Goal: Task Accomplishment & Management: Complete application form

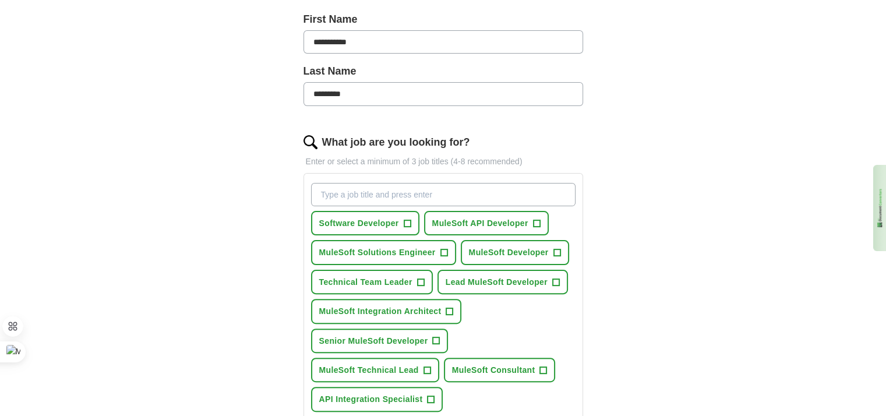
scroll to position [283, 0]
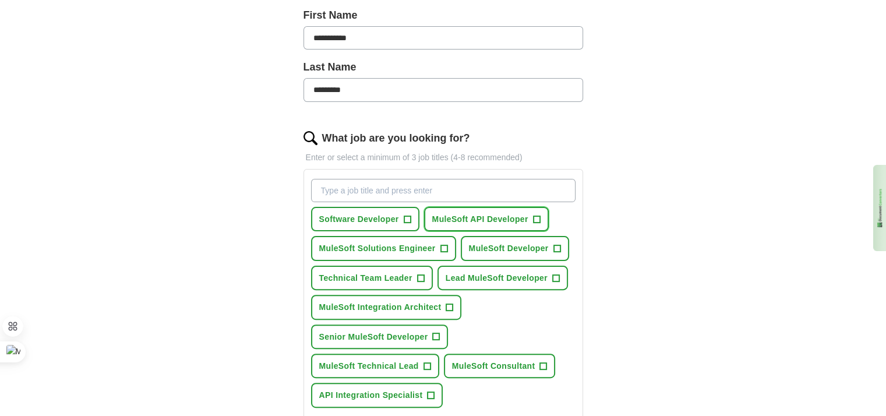
click at [535, 214] on span "+" at bounding box center [536, 218] width 7 height 9
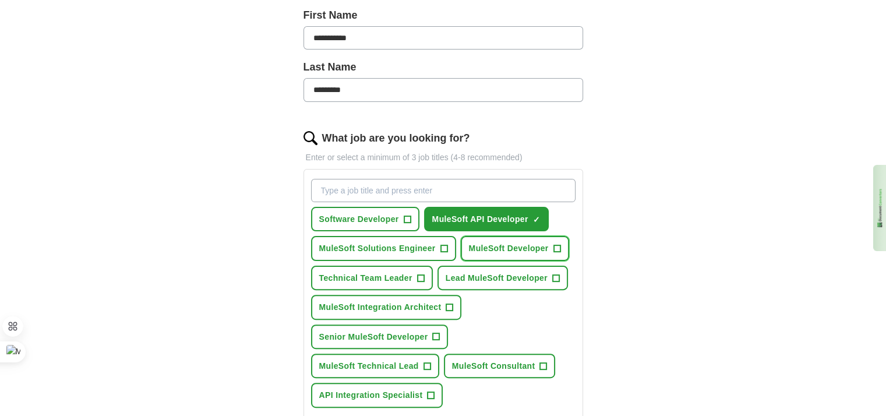
click at [551, 236] on button "MuleSoft Developer +" at bounding box center [515, 248] width 108 height 24
click at [559, 274] on span "+" at bounding box center [556, 278] width 8 height 8
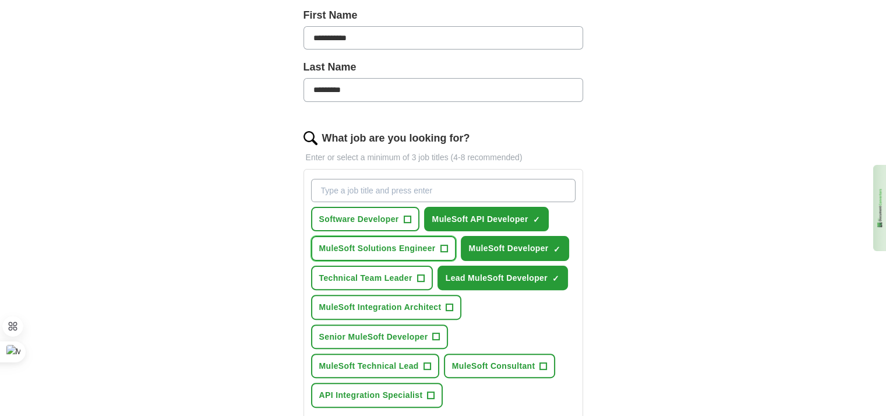
click at [443, 244] on span "+" at bounding box center [443, 248] width 7 height 9
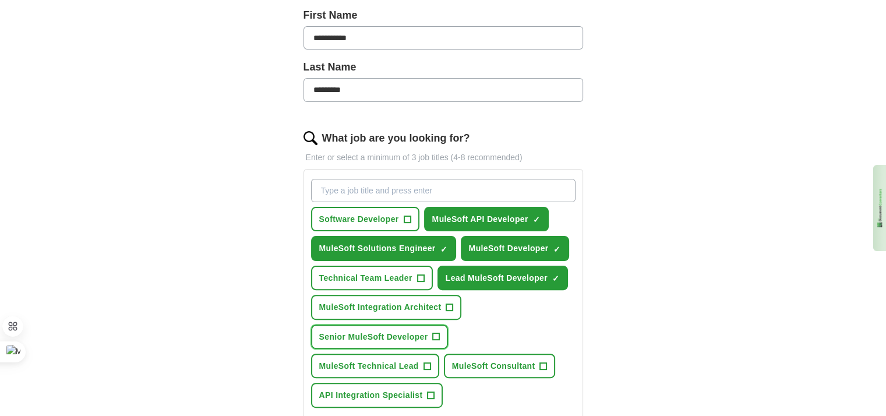
click at [433, 332] on span "+" at bounding box center [436, 336] width 7 height 9
click at [541, 361] on span "+" at bounding box center [543, 365] width 7 height 9
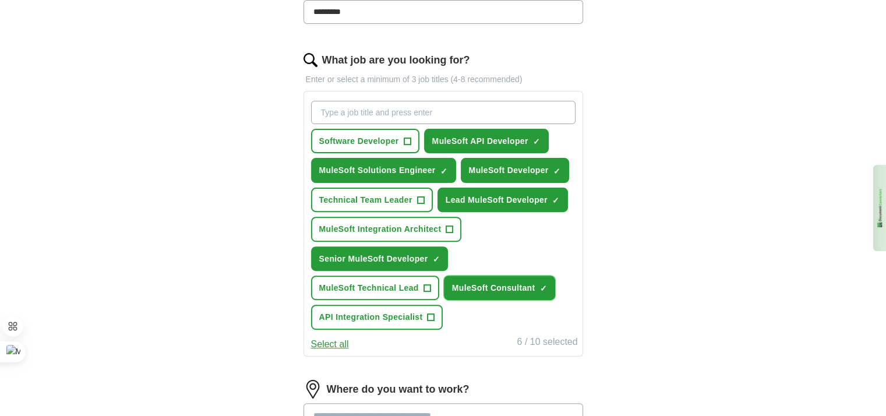
scroll to position [362, 0]
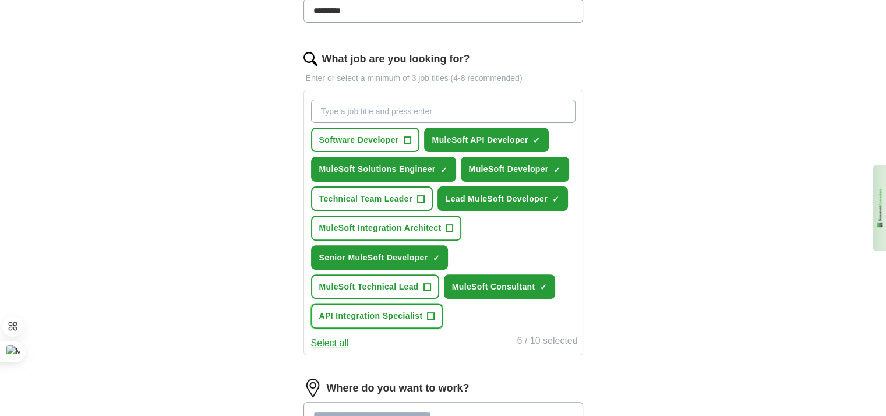
click at [430, 312] on span "+" at bounding box center [431, 316] width 7 height 9
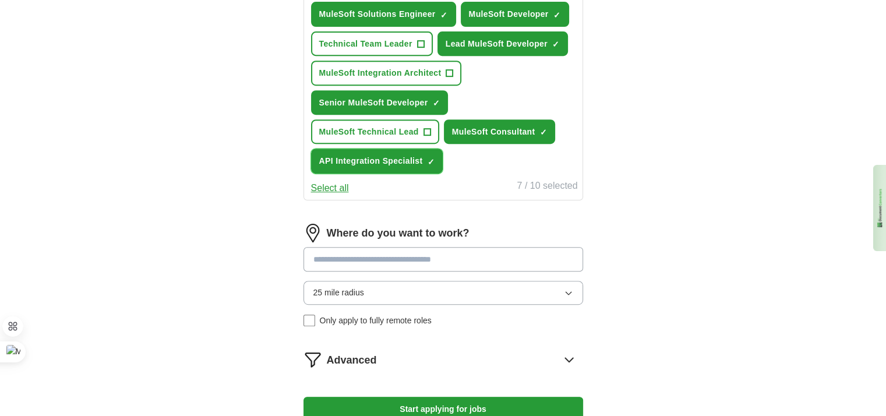
scroll to position [517, 0]
click at [566, 288] on icon "button" at bounding box center [568, 292] width 9 height 9
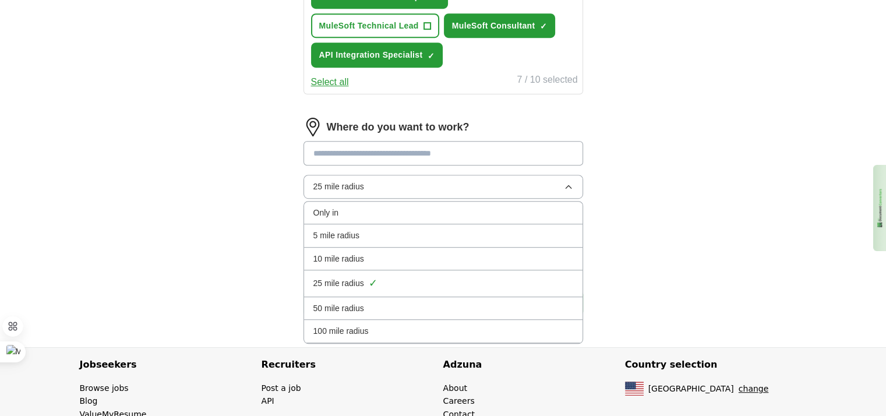
scroll to position [627, 0]
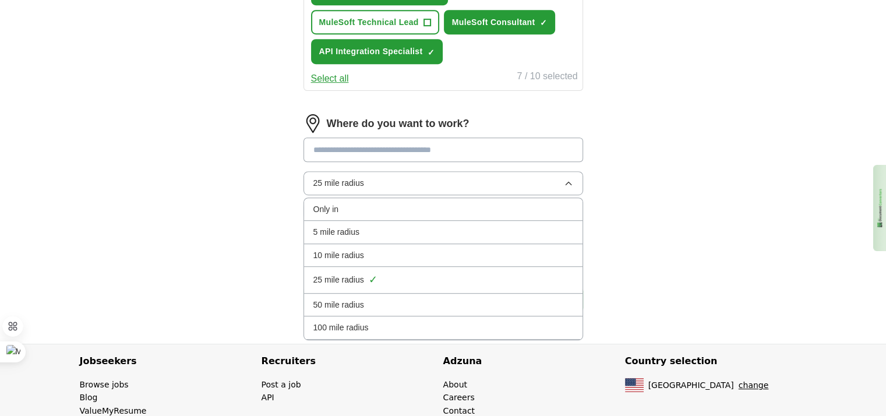
click at [467, 137] on input at bounding box center [443, 149] width 280 height 24
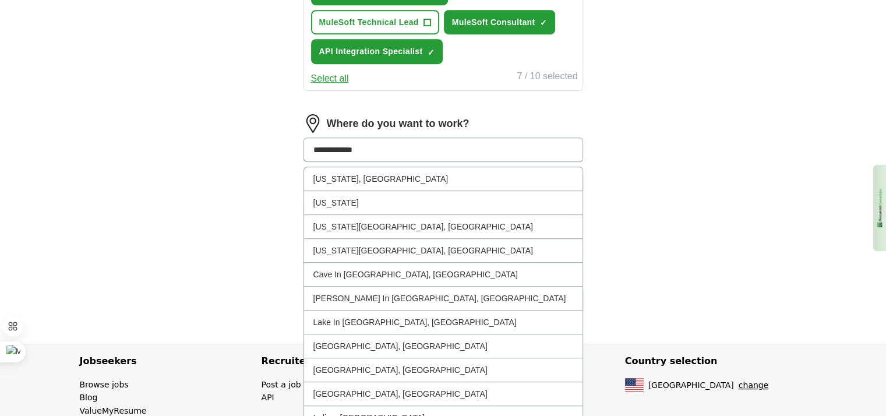
type input "**********"
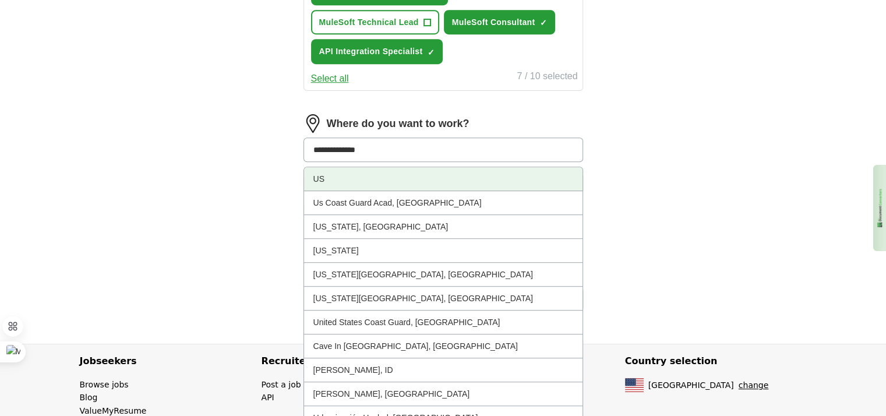
click at [402, 167] on li "US" at bounding box center [443, 179] width 278 height 24
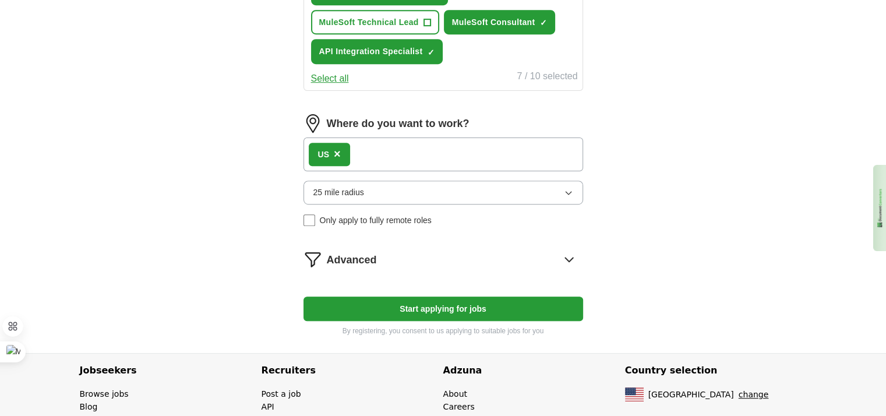
click at [566, 188] on icon "button" at bounding box center [568, 192] width 9 height 9
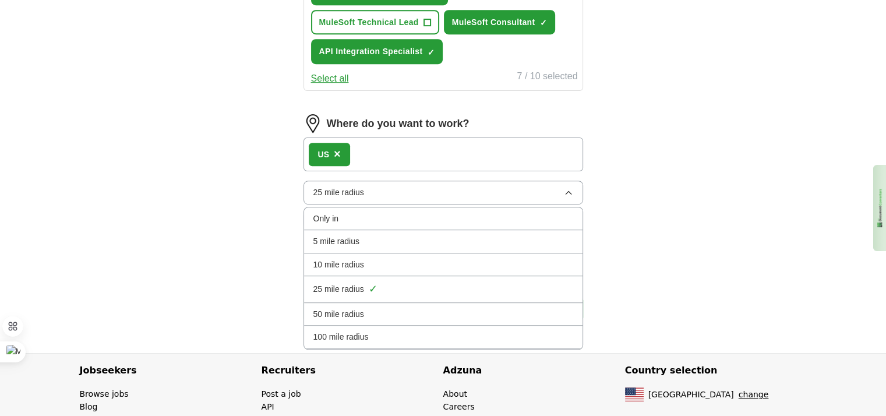
click at [426, 326] on li "100 mile radius" at bounding box center [443, 337] width 278 height 23
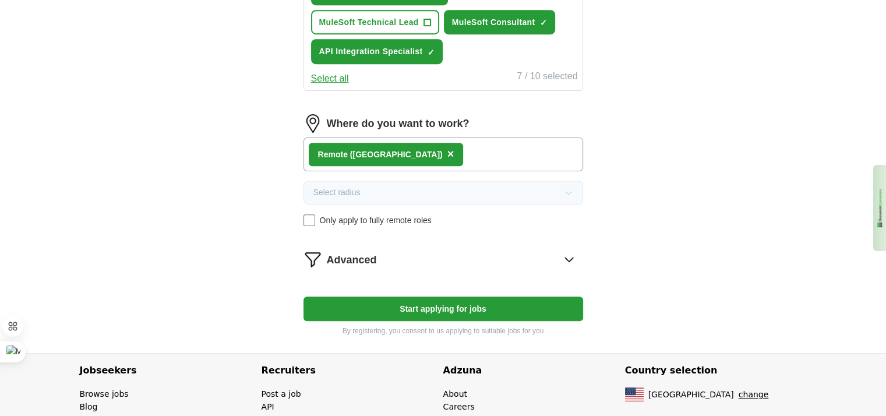
click at [428, 296] on button "Start applying for jobs" at bounding box center [443, 308] width 280 height 24
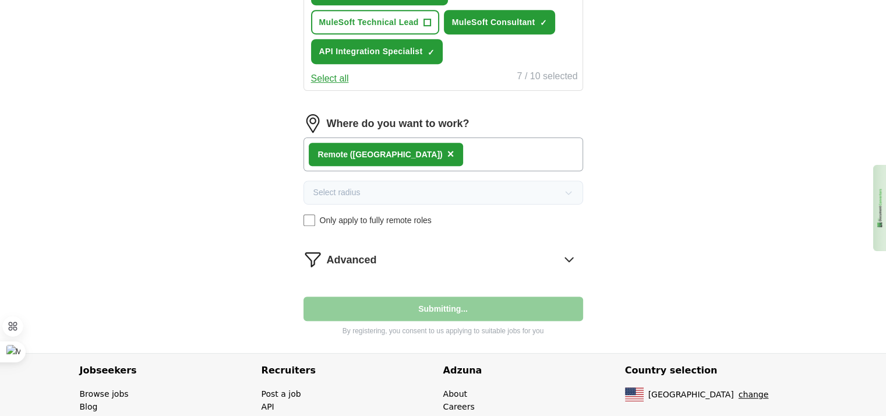
select select "**"
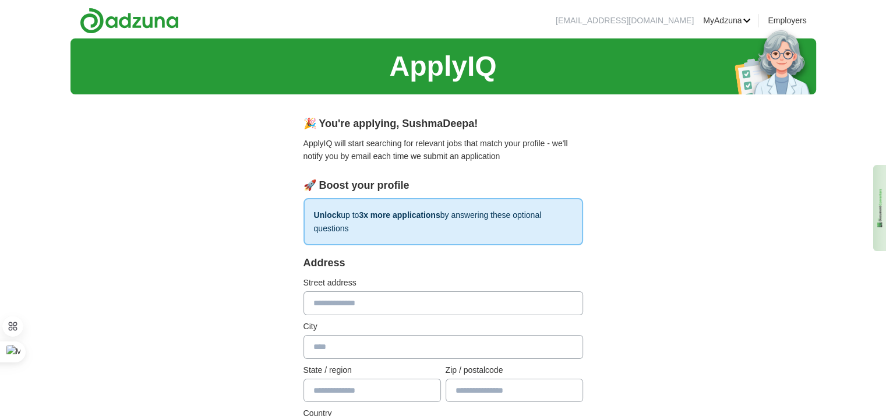
scroll to position [21, 0]
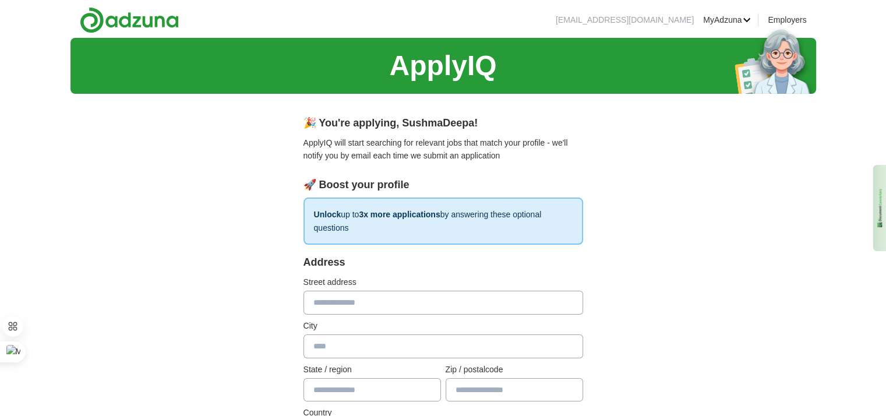
click at [398, 291] on input "text" at bounding box center [443, 302] width 280 height 23
type input "**********"
type input "**"
type input "*****"
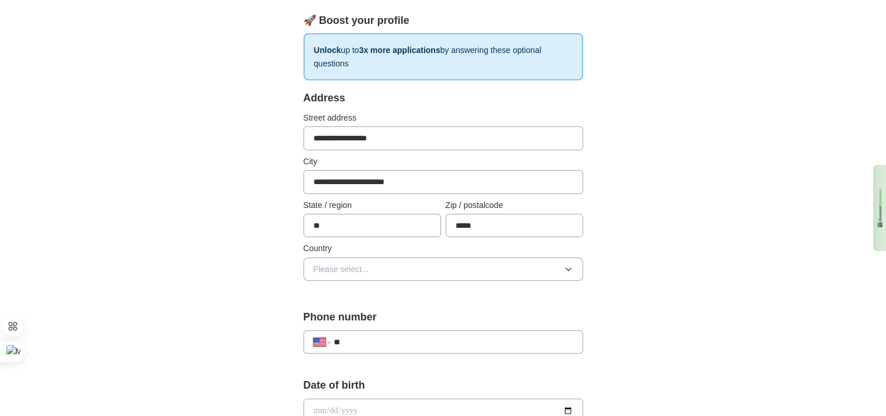
scroll to position [186, 0]
click at [464, 256] on button "Please select..." at bounding box center [443, 267] width 280 height 23
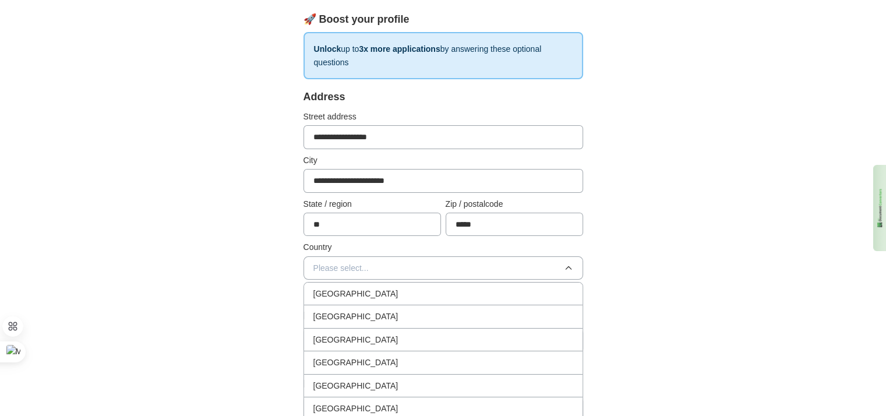
click at [396, 310] on div "[GEOGRAPHIC_DATA]" at bounding box center [443, 316] width 260 height 13
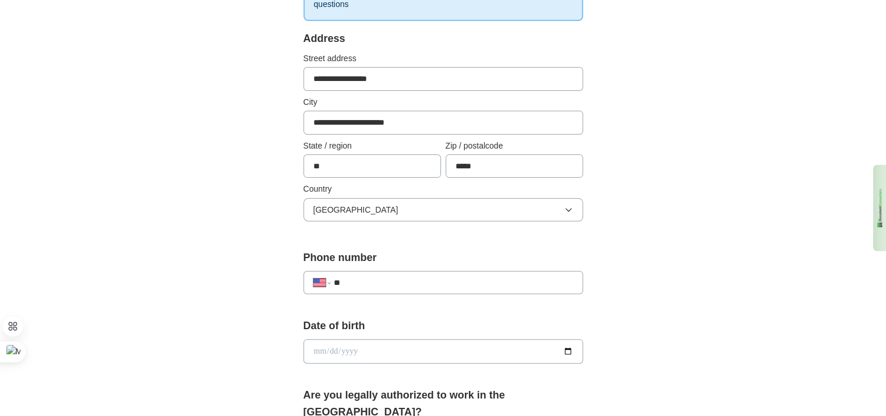
scroll to position [245, 0]
click at [381, 276] on input "**" at bounding box center [452, 282] width 239 height 13
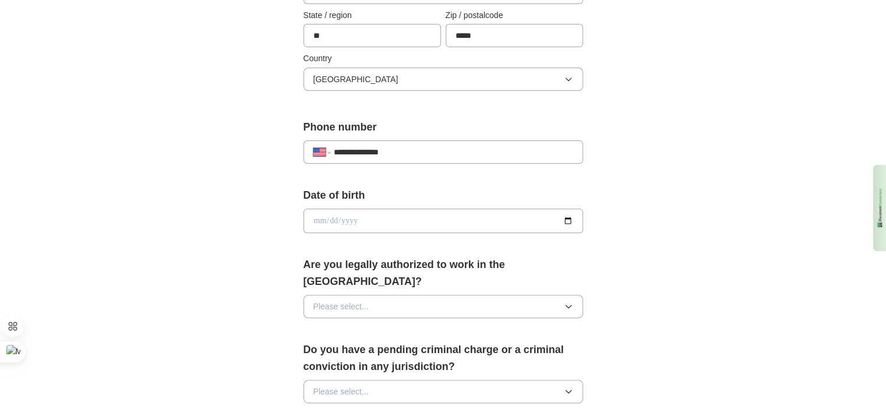
scroll to position [376, 0]
type input "**********"
click at [570, 207] on input "date" at bounding box center [443, 219] width 280 height 24
type input "**********"
click at [418, 294] on button "Please select..." at bounding box center [443, 305] width 280 height 23
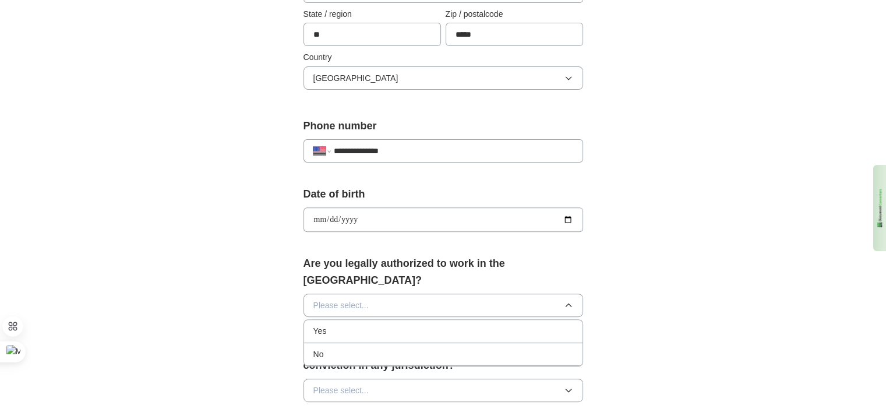
click at [377, 324] on div "Yes" at bounding box center [443, 330] width 260 height 13
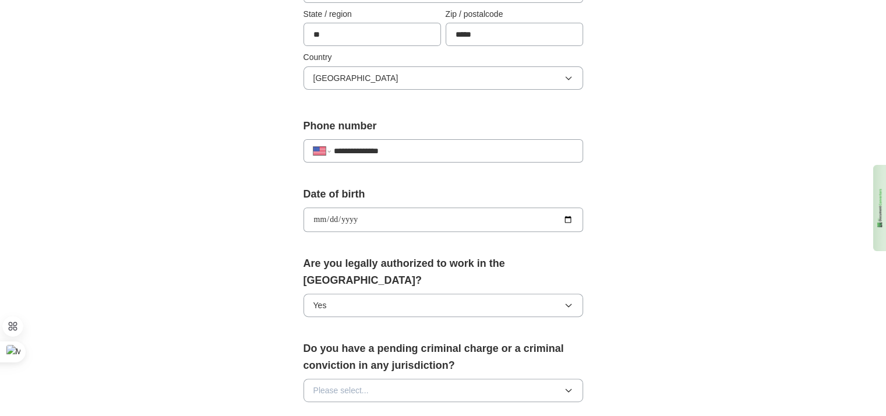
click at [404, 379] on button "Please select..." at bounding box center [443, 390] width 280 height 23
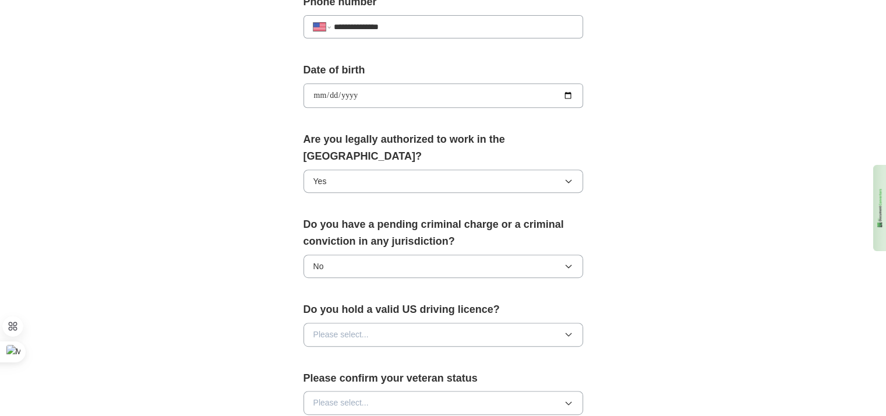
scroll to position [502, 0]
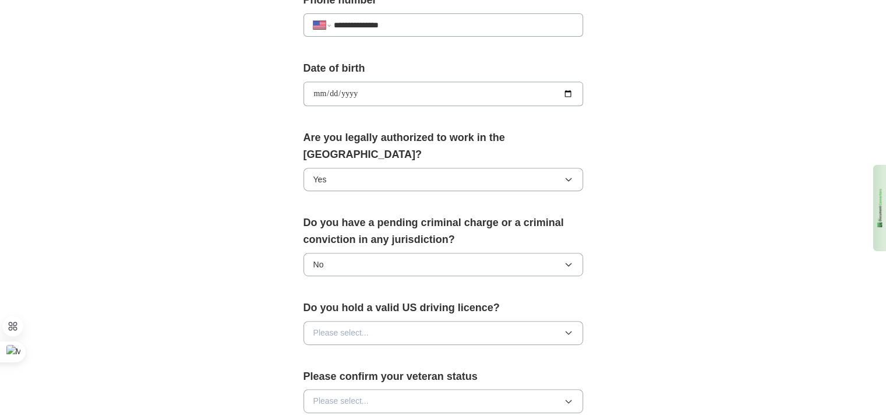
click at [497, 321] on button "Please select..." at bounding box center [443, 332] width 280 height 23
click at [450, 352] on div "Yes" at bounding box center [443, 358] width 260 height 13
click at [492, 389] on button "Please select..." at bounding box center [443, 400] width 280 height 23
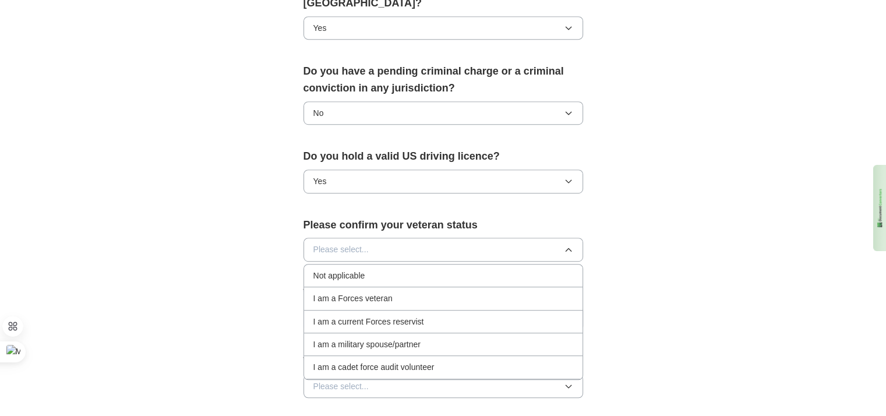
scroll to position [656, 0]
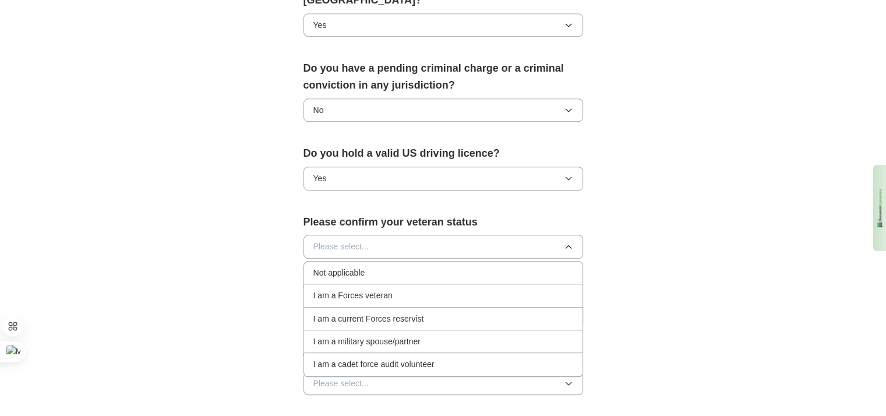
click at [478, 266] on div "Not applicable" at bounding box center [443, 272] width 260 height 13
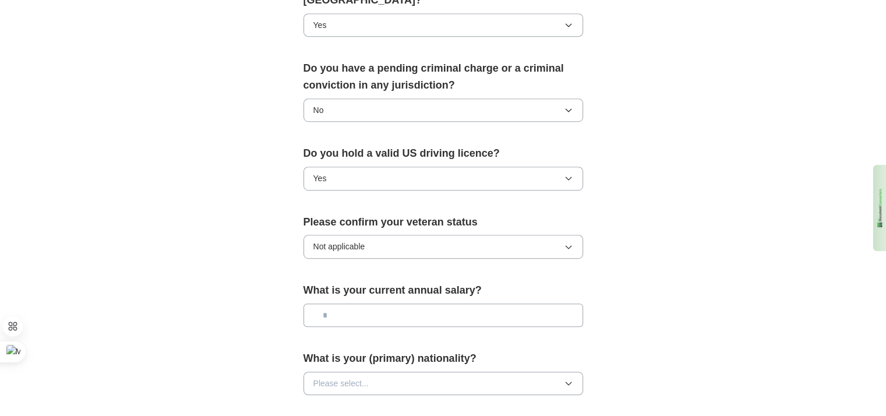
click at [467, 303] on input "text" at bounding box center [443, 314] width 280 height 23
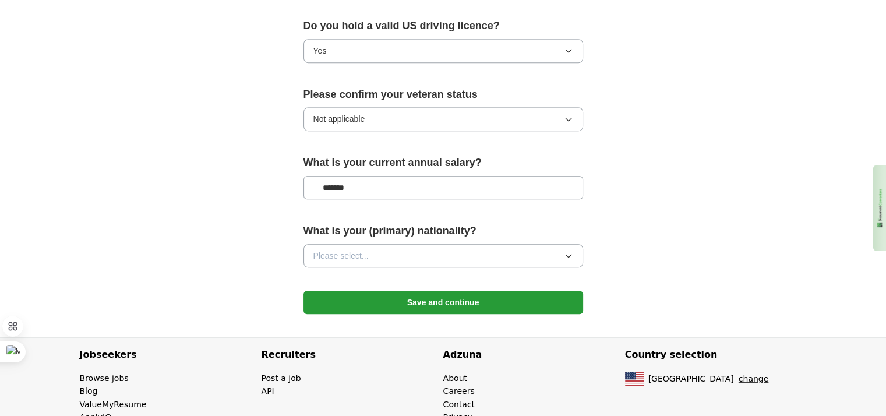
type input "*******"
click at [569, 251] on icon "button" at bounding box center [568, 255] width 9 height 9
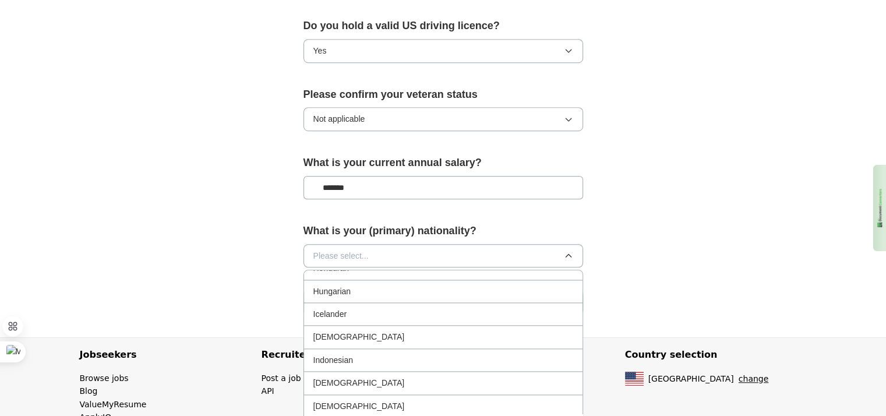
scroll to position [1775, 0]
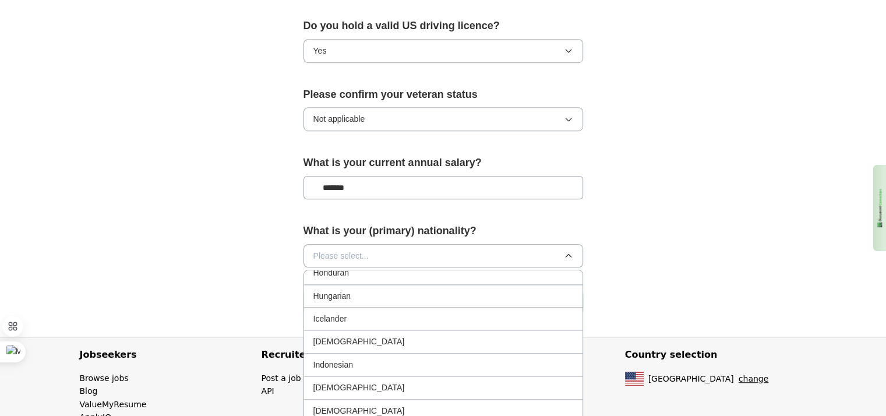
click at [426, 335] on div "[DEMOGRAPHIC_DATA]" at bounding box center [443, 341] width 260 height 13
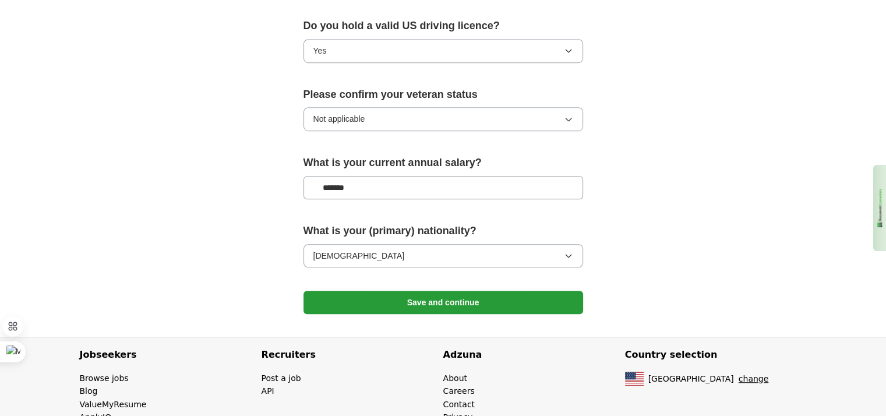
click at [476, 291] on button "Save and continue" at bounding box center [443, 302] width 280 height 23
